Goal: Task Accomplishment & Management: Use online tool/utility

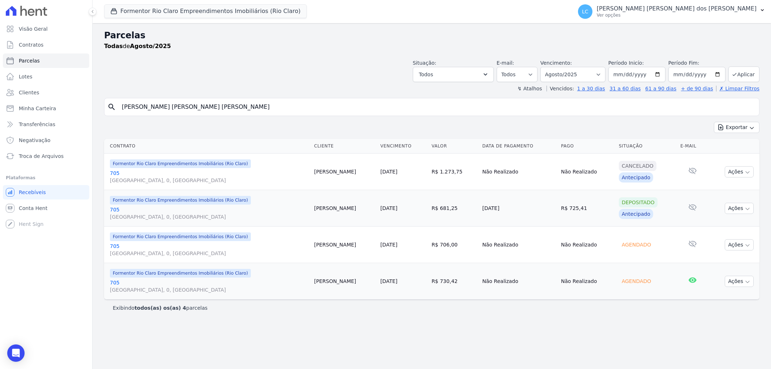
select select
click at [182, 8] on button "Formentor Rio Claro Empreendimentos Imobiliários (Rio Claro)" at bounding box center [205, 11] width 203 height 14
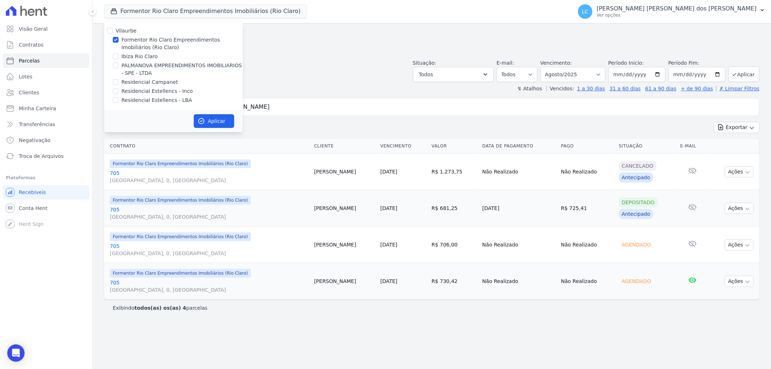
click at [117, 63] on div at bounding box center [116, 65] width 6 height 7
click at [117, 64] on input "PALMANOVA EMPREENDIMENTOS IMOBILIARIOS - SPE - LTDA" at bounding box center [116, 66] width 6 height 6
checkbox input "true"
click at [116, 38] on input "Formentor Rio Claro Empreendimentos Imobiliários (Rio Claro)" at bounding box center [116, 40] width 6 height 6
checkbox input "false"
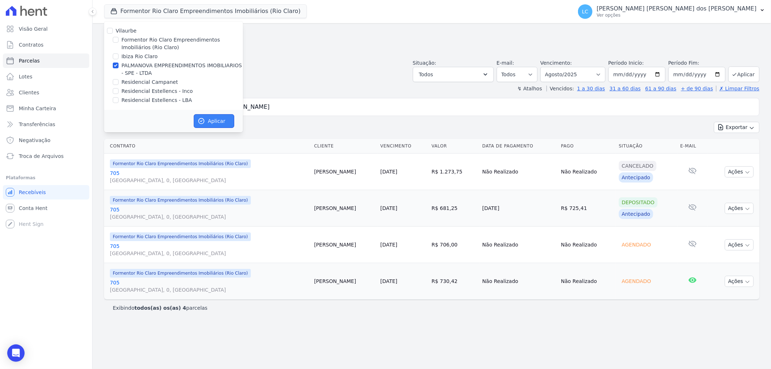
click at [197, 118] on button "Aplicar" at bounding box center [214, 121] width 40 height 14
select select
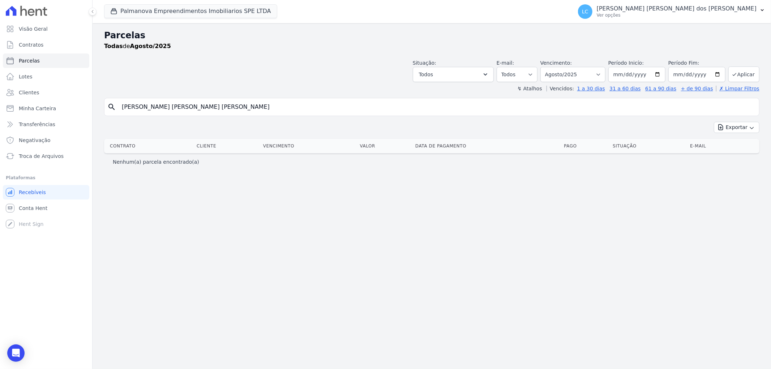
drag, startPoint x: 222, startPoint y: 107, endPoint x: 105, endPoint y: 103, distance: 117.5
click at [107, 106] on div "search [PERSON_NAME] [PERSON_NAME] [PERSON_NAME]" at bounding box center [431, 107] width 655 height 18
paste input "[PERSON_NAME] dos [PERSON_NAME]"
type input "[PERSON_NAME] dos [PERSON_NAME]"
select select
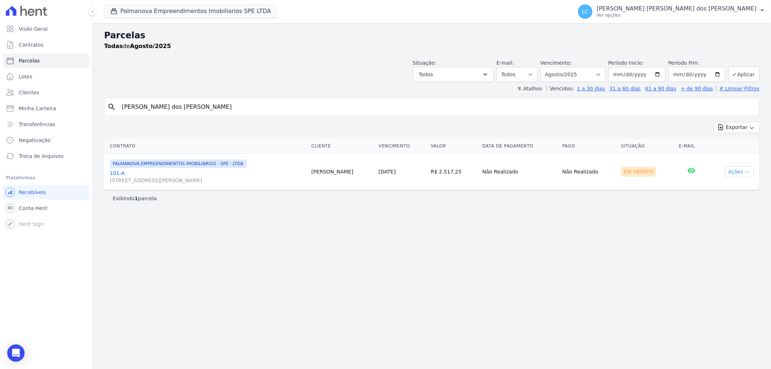
click at [746, 173] on icon "button" at bounding box center [748, 173] width 6 height 6
click at [114, 171] on link "101-A [STREET_ADDRESS][PERSON_NAME]" at bounding box center [208, 177] width 196 height 14
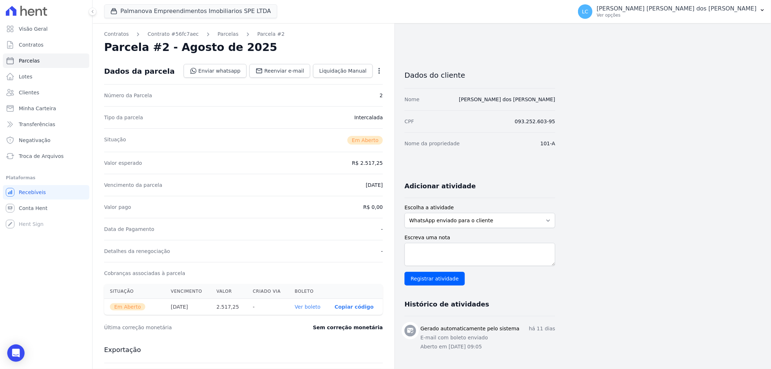
click at [377, 70] on icon "button" at bounding box center [379, 70] width 7 height 7
click at [363, 248] on div "Detalhes da renegociação -" at bounding box center [243, 251] width 279 height 22
click at [377, 72] on icon "button" at bounding box center [379, 70] width 7 height 7
click at [378, 72] on icon "button" at bounding box center [379, 70] width 7 height 7
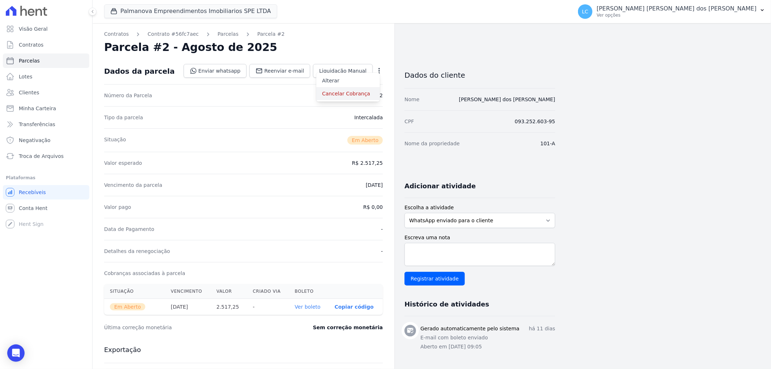
click at [361, 95] on link "Cancelar Cobrança" at bounding box center [348, 93] width 64 height 13
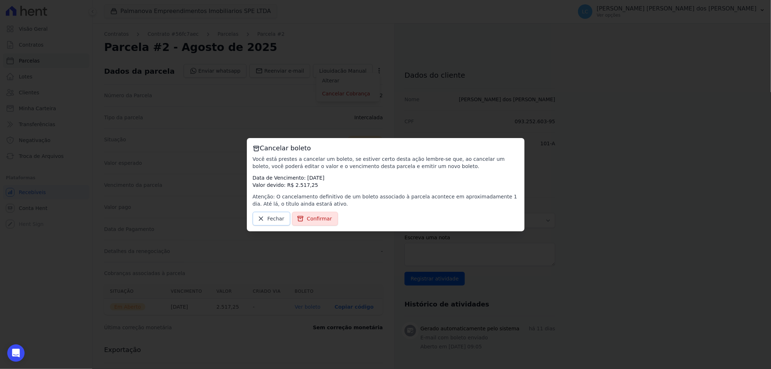
click at [263, 221] on icon at bounding box center [260, 218] width 7 height 7
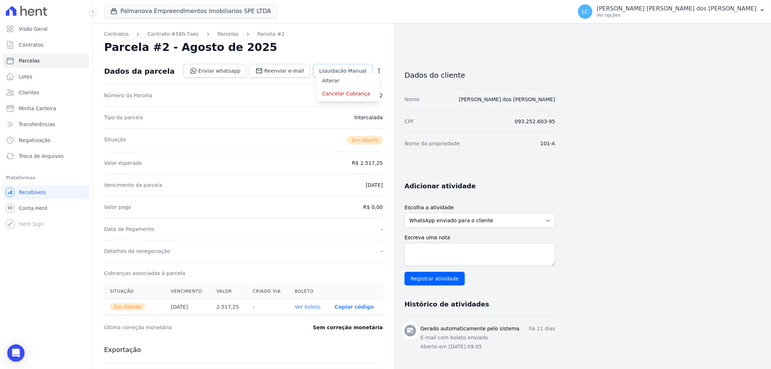
click at [331, 67] on span "Liquidação Manual" at bounding box center [342, 70] width 47 height 7
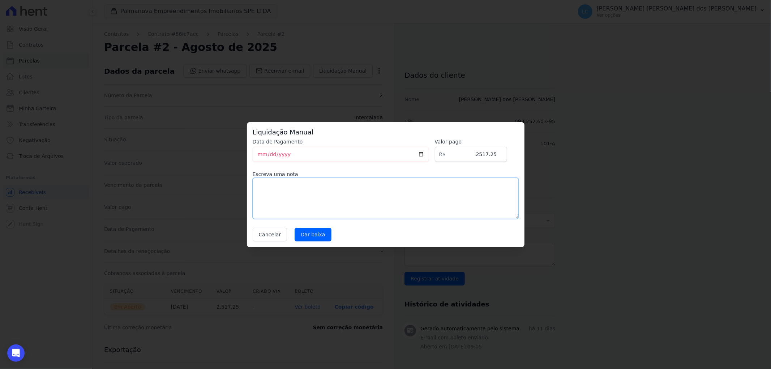
click at [296, 182] on textarea at bounding box center [386, 198] width 266 height 41
type textarea "pago via pix"
click at [308, 236] on input "Dar baixa" at bounding box center [313, 235] width 37 height 14
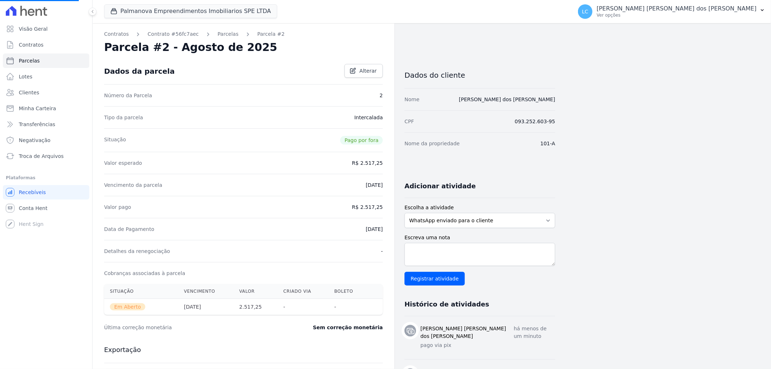
select select
